Goal: Task Accomplishment & Management: Manage account settings

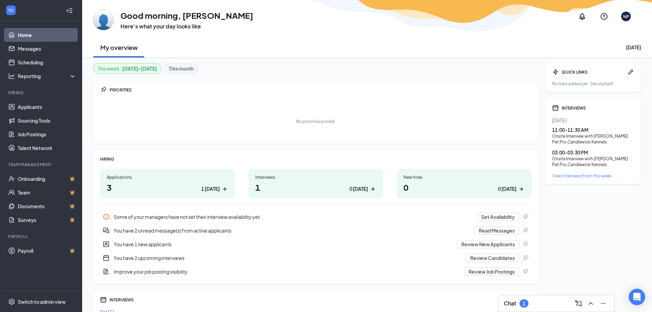
click at [555, 299] on div "Chat 1" at bounding box center [556, 303] width 105 height 11
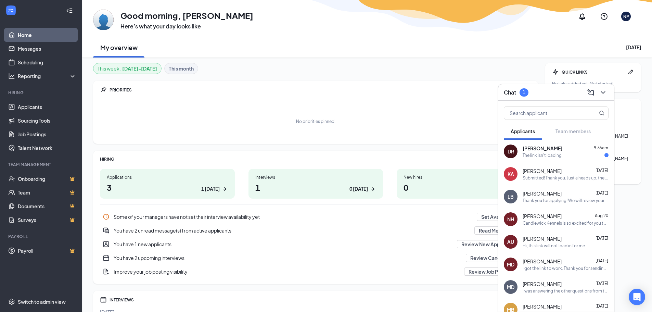
click at [562, 150] on span "[PERSON_NAME]" at bounding box center [543, 148] width 40 height 7
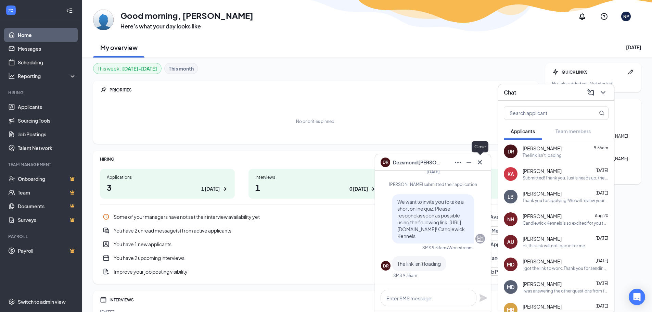
click at [483, 164] on icon "Cross" at bounding box center [480, 162] width 8 height 8
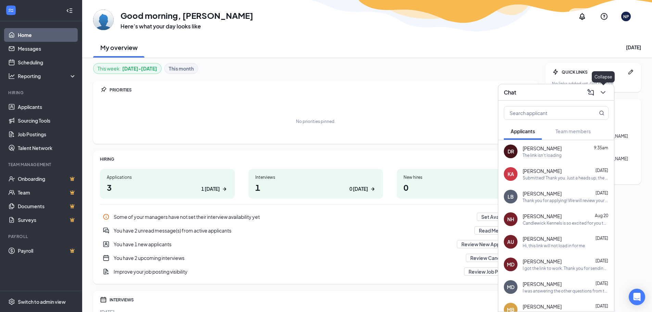
click at [604, 93] on icon "ChevronDown" at bounding box center [603, 92] width 8 height 8
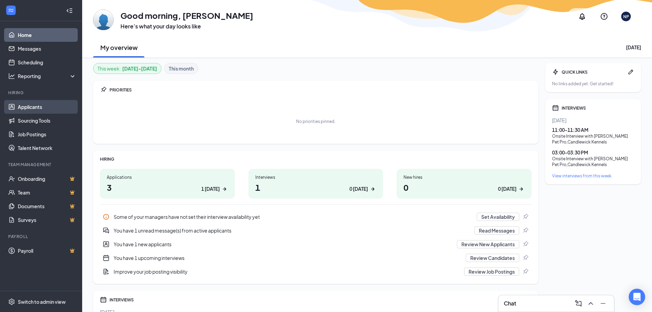
click at [37, 103] on link "Applicants" at bounding box center [47, 107] width 59 height 14
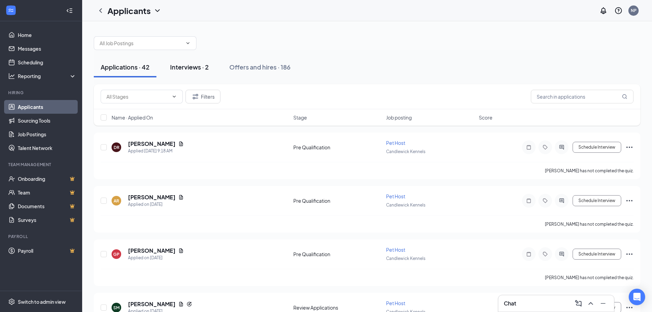
click at [194, 68] on div "Interviews · 2" at bounding box center [189, 67] width 39 height 9
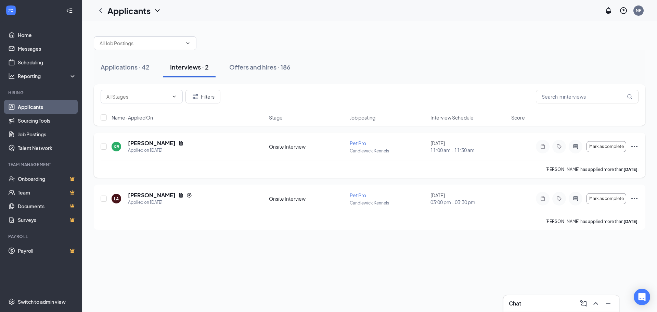
click at [633, 147] on icon "Ellipses" at bounding box center [635, 146] width 6 height 1
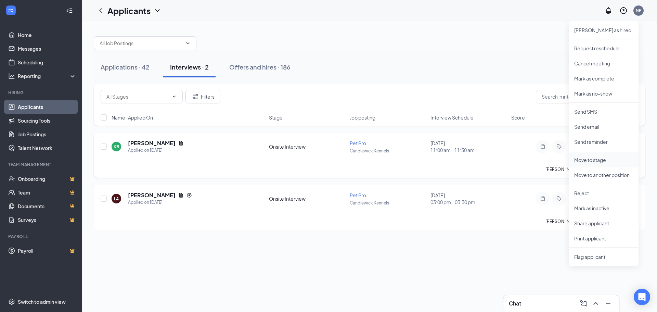
click at [595, 159] on p "Move to stage" at bounding box center [603, 159] width 59 height 7
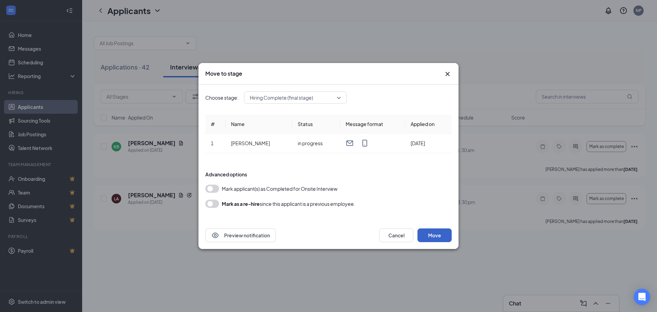
click at [442, 233] on button "Move" at bounding box center [435, 235] width 34 height 14
